Goal: Communication & Community: Ask a question

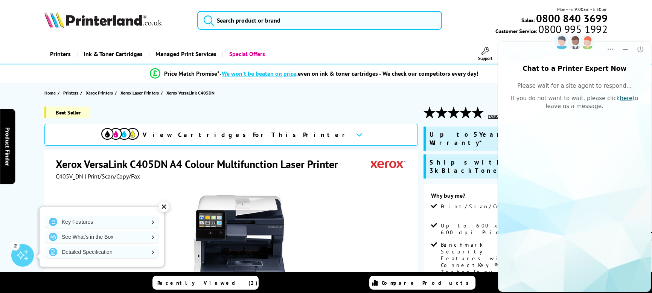
click at [356, 137] on icon at bounding box center [359, 135] width 6 height 4
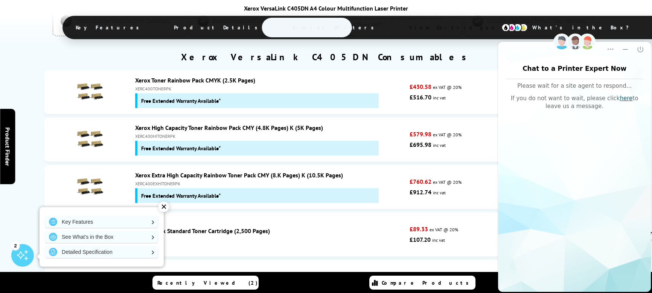
scroll to position [2844, 0]
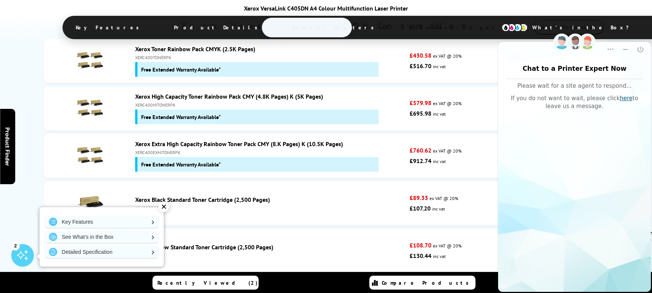
click at [287, 155] on div "XERC400EXHITONERPK" at bounding box center [270, 152] width 270 height 6
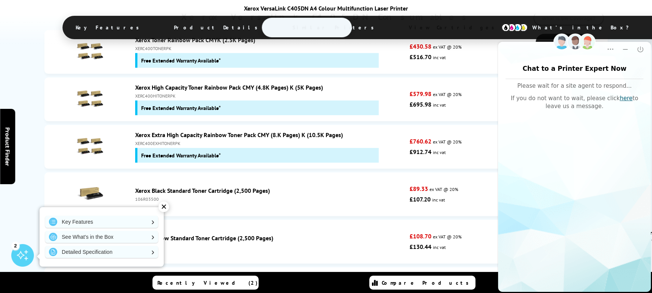
scroll to position [2865, 0]
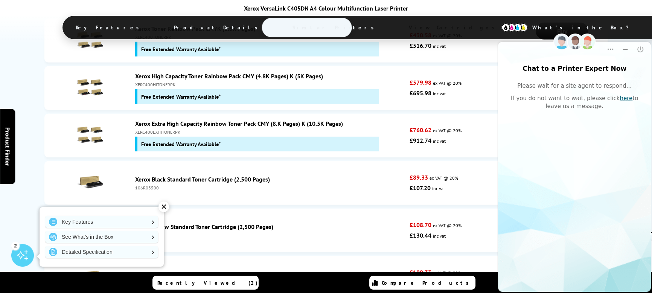
click at [410, 134] on strong "£760.62" at bounding box center [420, 130] width 22 height 8
click at [420, 134] on strong "£760.62" at bounding box center [420, 130] width 22 height 8
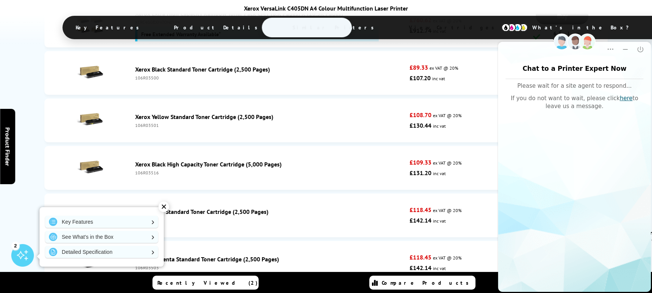
scroll to position [3010, 0]
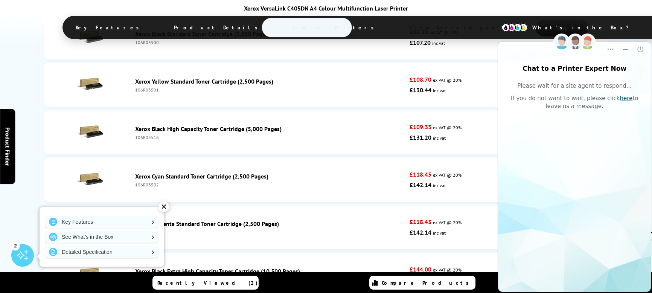
click at [166, 204] on div "✕" at bounding box center [164, 206] width 11 height 11
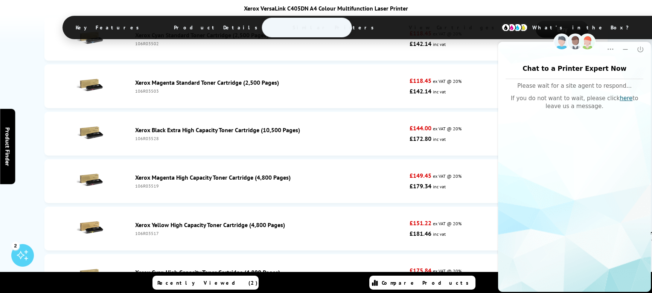
scroll to position [3186, 0]
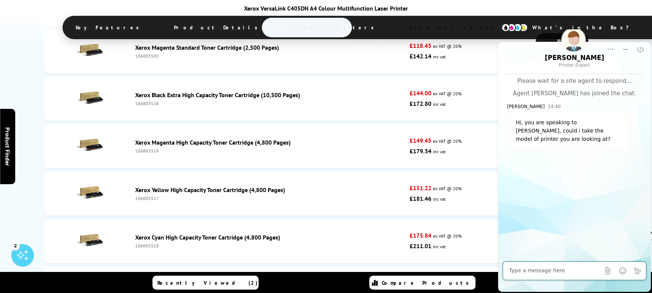
click at [540, 268] on textarea "Message input field. Type your text here and use the Send button to send." at bounding box center [554, 271] width 91 height 8
type textarea "XDn405"
type textarea "Sorry Xerox DN405"
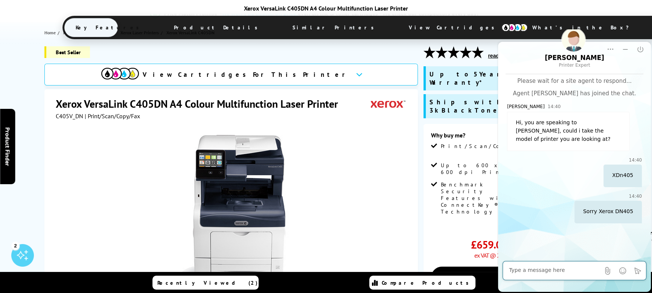
scroll to position [25, 0]
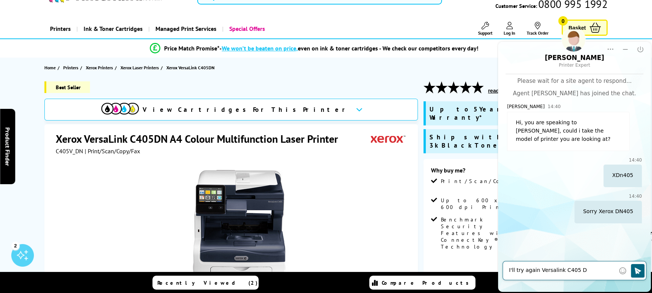
type textarea "I'll try again Versalink C405 DN"
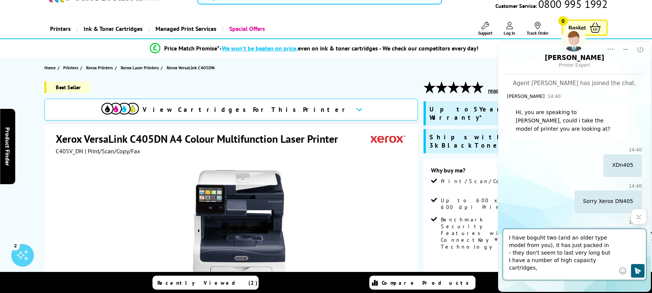
click at [583, 259] on textarea "I have boguht two (and an older type model from you), it has just packed in - t…" at bounding box center [562, 254] width 106 height 40
click at [534, 238] on textarea "I have boguht two (and an older type model from you), it has just packed in - t…" at bounding box center [562, 254] width 106 height 40
click at [555, 238] on textarea "I have bought two (and an older type model from you), it has just packed in - t…" at bounding box center [562, 254] width 106 height 40
click at [596, 272] on textarea "I have bought two from you in the past (and an older type model from you), it h…" at bounding box center [562, 254] width 106 height 40
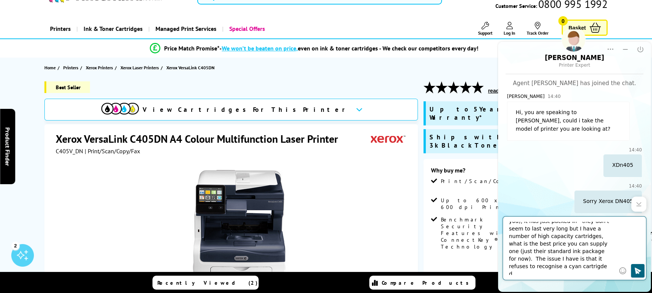
scroll to position [27, 0]
type textarea "I have bought two from you in the past (and an older type model from you), it h…"
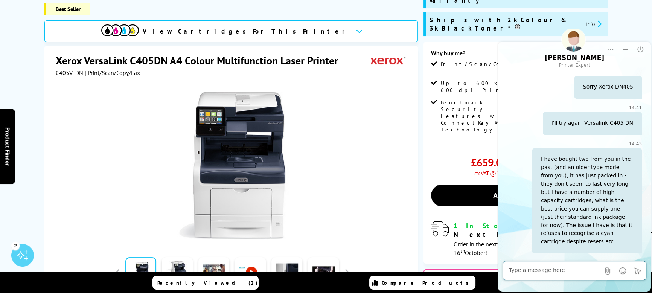
scroll to position [147, 0]
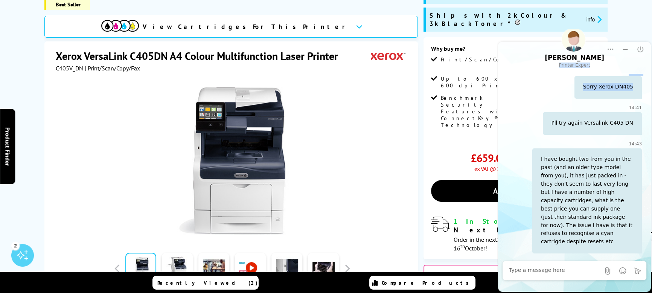
drag, startPoint x: 545, startPoint y: 60, endPoint x: 547, endPoint y: 72, distance: 11.5
click at [561, 88] on main "[PERSON_NAME] Printer Expert Rating Rating Transcript Transcript Print Print Po…" at bounding box center [574, 167] width 153 height 250
drag, startPoint x: 615, startPoint y: 66, endPoint x: 605, endPoint y: 132, distance: 67.4
click at [607, 135] on main "[PERSON_NAME] Printer Expert Rating Rating Transcript Transcript Print Print Po…" at bounding box center [574, 167] width 153 height 250
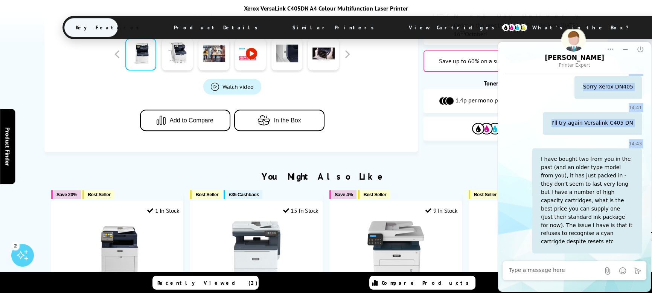
scroll to position [390, 0]
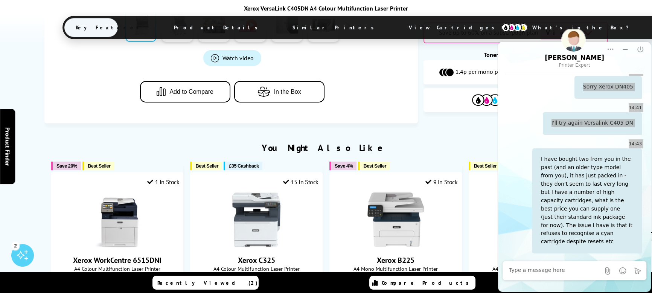
click at [439, 142] on div "You Might Also Like" at bounding box center [325, 148] width 563 height 12
